Goal: Information Seeking & Learning: Understand process/instructions

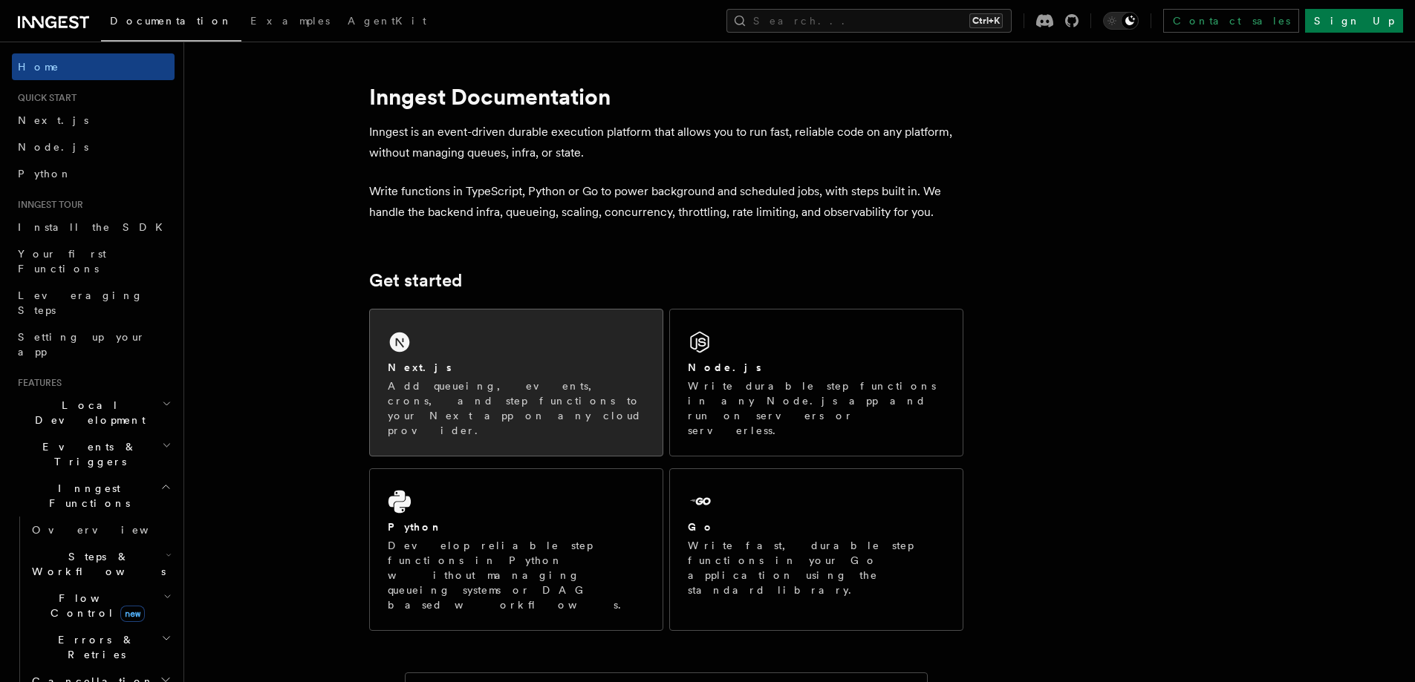
click at [446, 348] on div "Next.js Add queueing, events, crons, and step functions to your Next app on any…" at bounding box center [516, 383] width 293 height 146
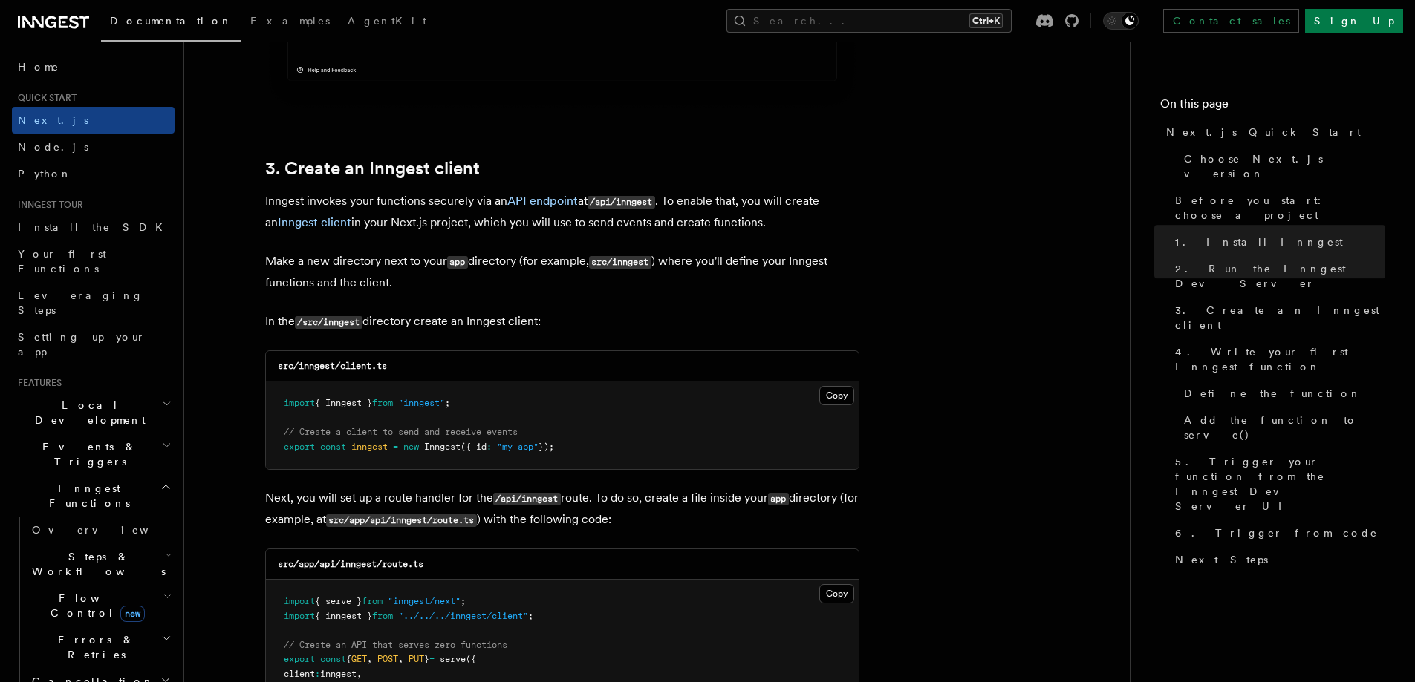
scroll to position [1782, 0]
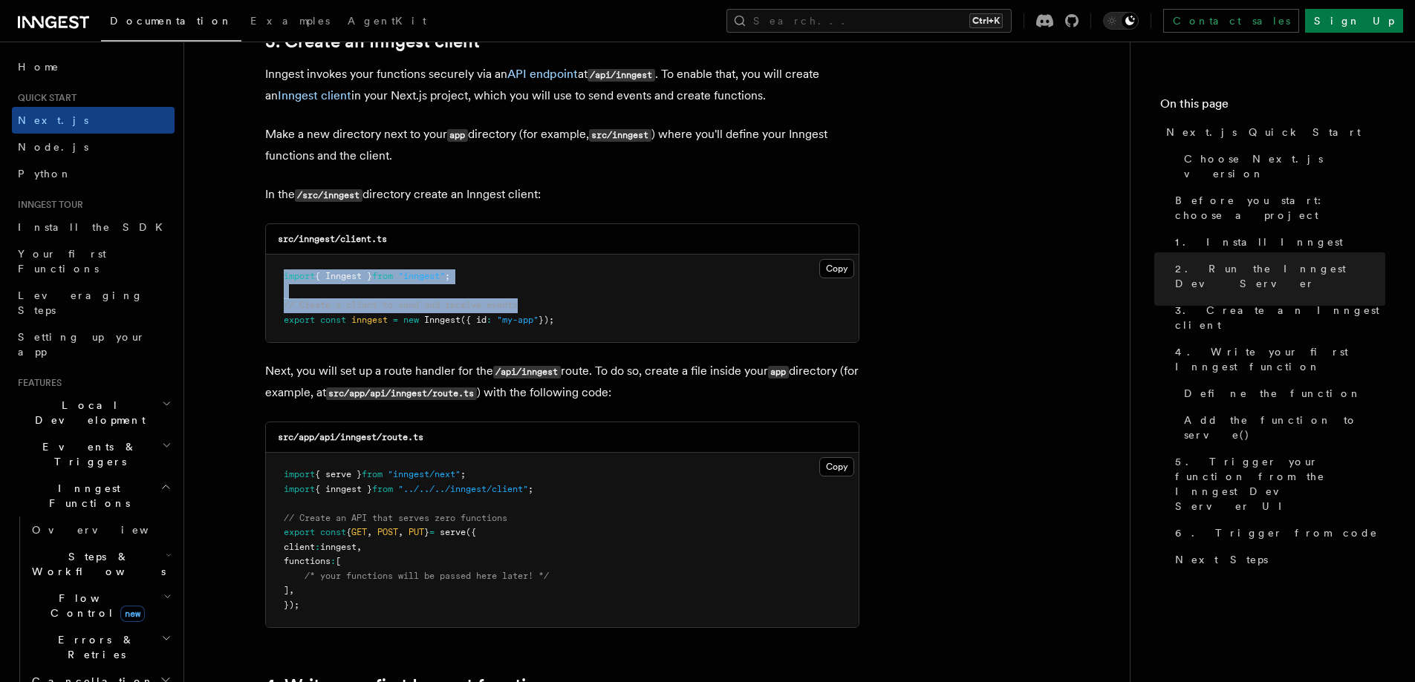
drag, startPoint x: 611, startPoint y: 316, endPoint x: 277, endPoint y: 269, distance: 337.5
click at [277, 269] on pre "import { Inngest } from "inngest" ; // Create a client to send and receive even…" at bounding box center [562, 299] width 593 height 88
drag, startPoint x: 627, startPoint y: 322, endPoint x: 269, endPoint y: 265, distance: 363.2
click at [270, 265] on pre "import { Inngest } from "inngest" ; // Create a client to send and receive even…" at bounding box center [562, 299] width 593 height 88
copy code "import { Inngest } from "inngest" ; // Create a client to send and receive even…"
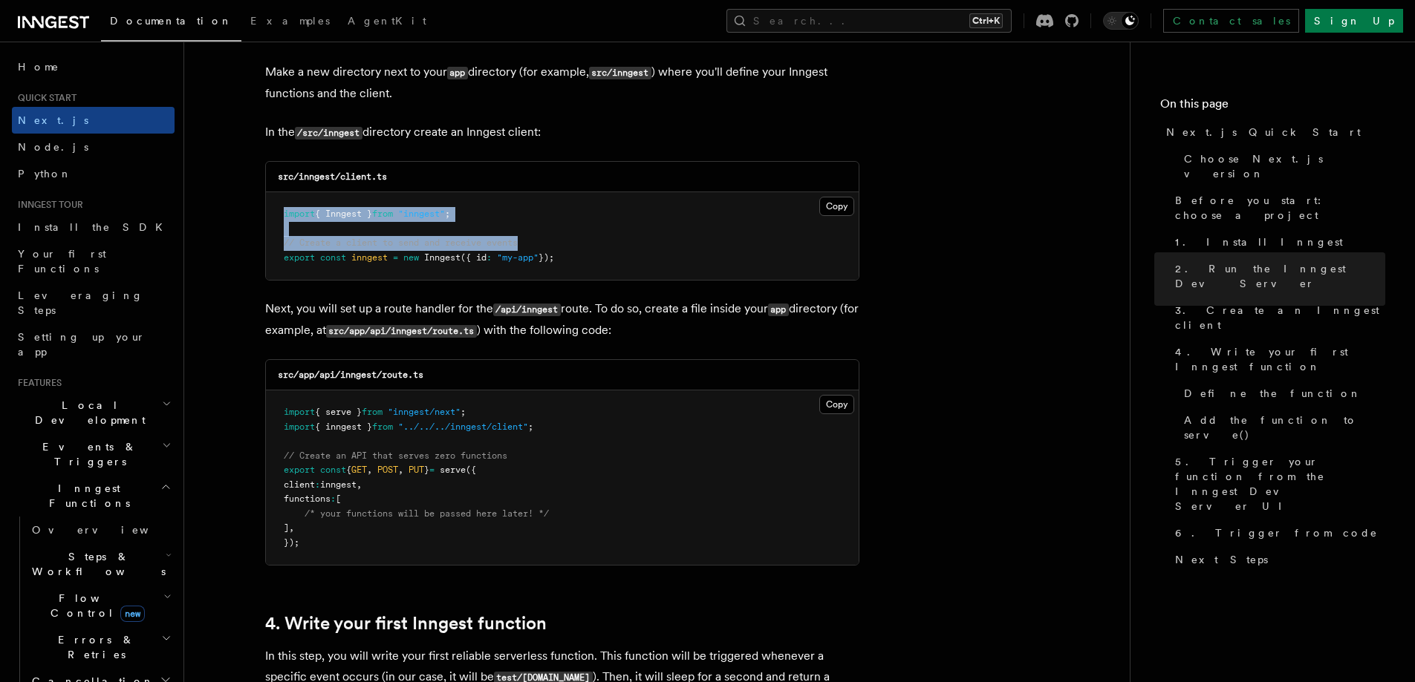
scroll to position [1931, 0]
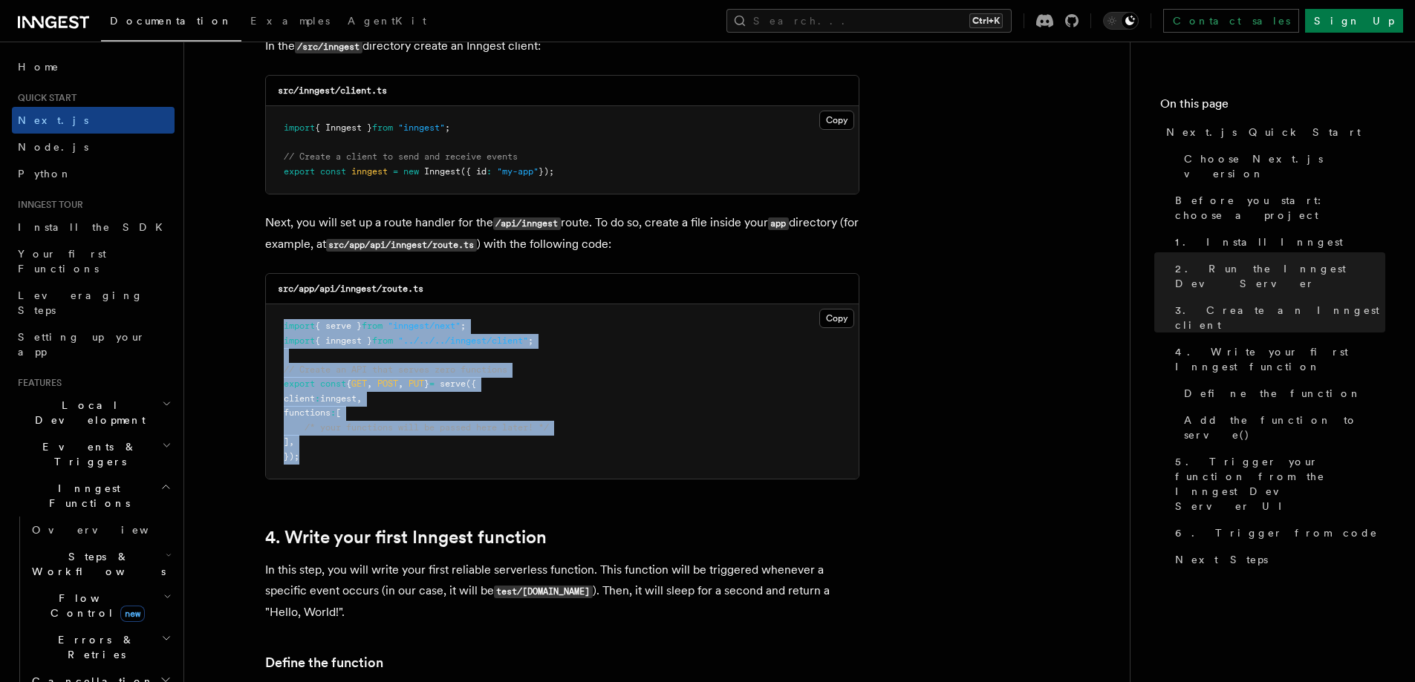
drag, startPoint x: 386, startPoint y: 466, endPoint x: 278, endPoint y: 322, distance: 180.3
click at [278, 322] on pre "import { serve } from "inngest/next" ; import { inngest } from "../../../innges…" at bounding box center [562, 391] width 593 height 175
copy code "import { serve } from "inngest/next" ; import { inngest } from "../../../innges…"
